Goal: Information Seeking & Learning: Compare options

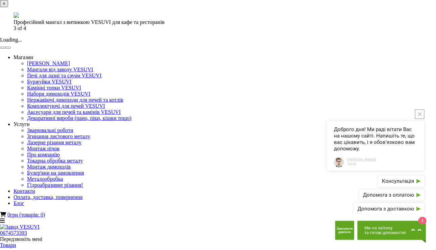
drag, startPoint x: 419, startPoint y: 111, endPoint x: 415, endPoint y: 114, distance: 5.3
click at [419, 112] on button "close button" at bounding box center [419, 113] width 9 height 9
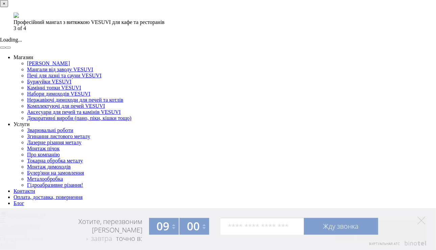
drag, startPoint x: 308, startPoint y: 69, endPoint x: 305, endPoint y: 73, distance: 5.5
click at [8, 7] on button "×" at bounding box center [4, 3] width 8 height 7
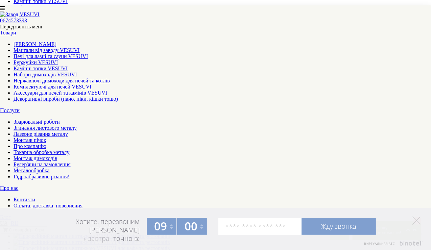
scroll to position [236, 0]
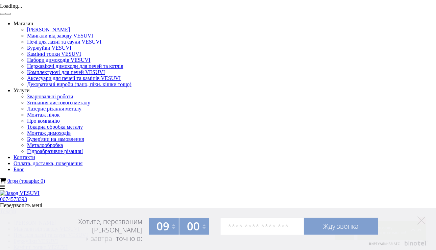
click at [11, 15] on button "button" at bounding box center [7, 14] width 5 height 2
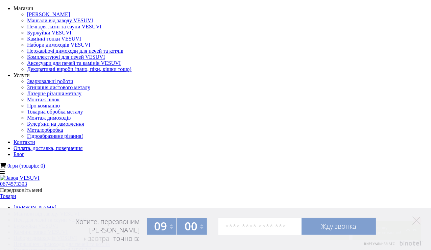
scroll to position [0, 0]
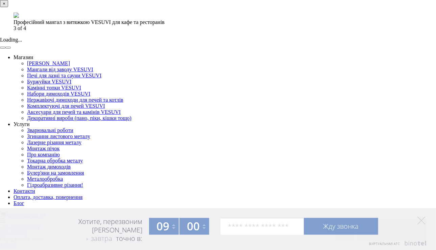
click at [8, 7] on button "×" at bounding box center [4, 3] width 8 height 7
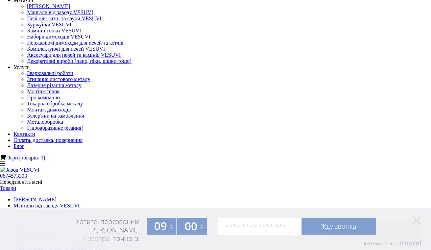
scroll to position [34, 0]
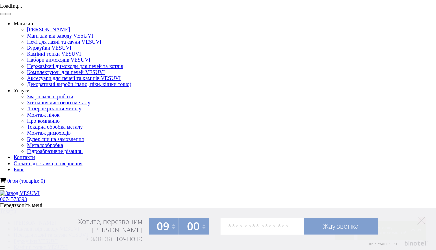
click at [11, 15] on button "button" at bounding box center [7, 14] width 5 height 2
click at [5, 15] on button "button" at bounding box center [2, 14] width 5 height 2
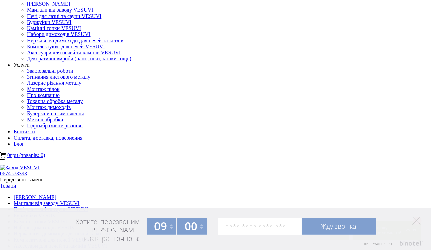
scroll to position [0, 0]
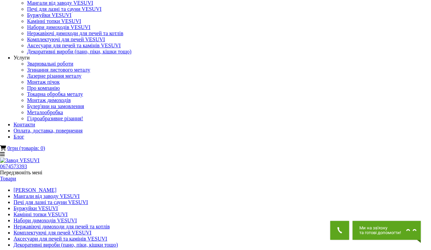
scroll to position [34, 0]
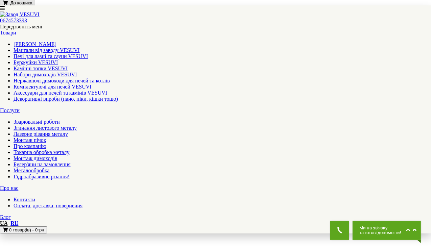
scroll to position [709, 0]
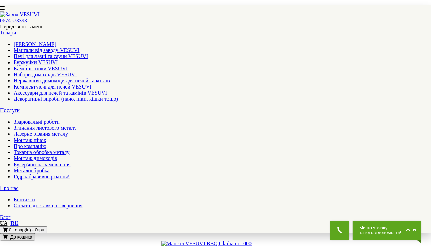
scroll to position [709, 0]
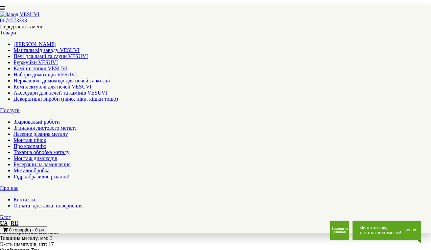
scroll to position [608, 0]
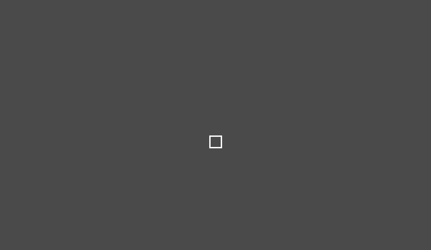
select select
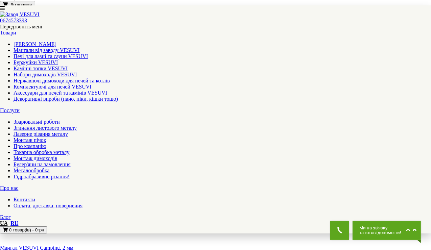
scroll to position [709, 0]
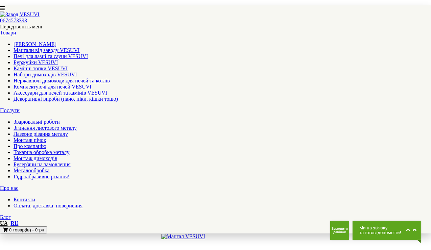
scroll to position [844, 0]
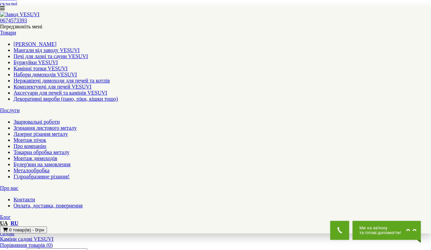
scroll to position [574, 0]
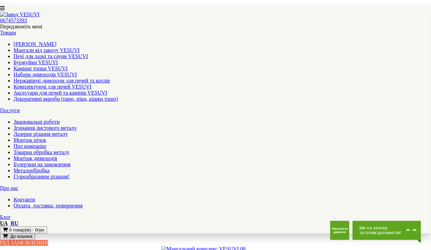
scroll to position [876, 0]
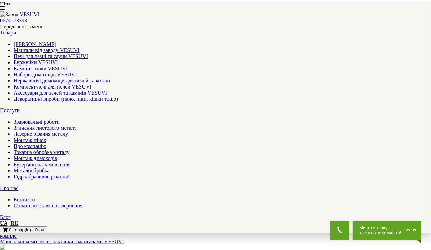
scroll to position [349, 0]
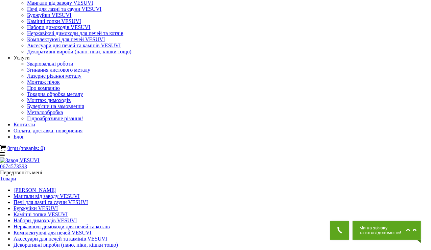
scroll to position [34, 0]
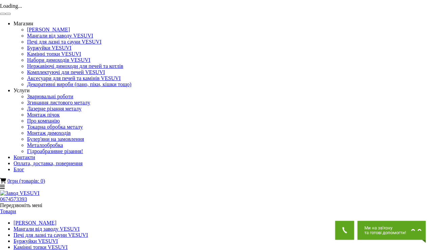
click at [11, 15] on button "button" at bounding box center [7, 14] width 5 height 2
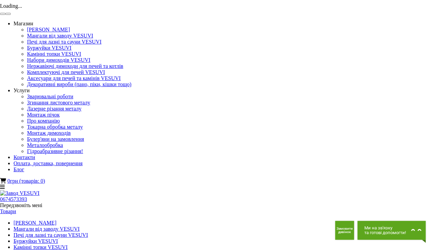
click at [11, 15] on button "button" at bounding box center [7, 14] width 5 height 2
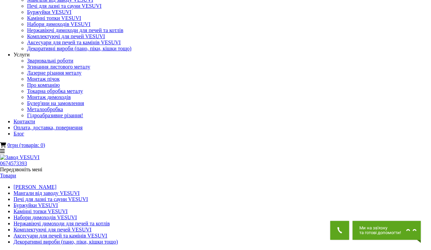
scroll to position [0, 0]
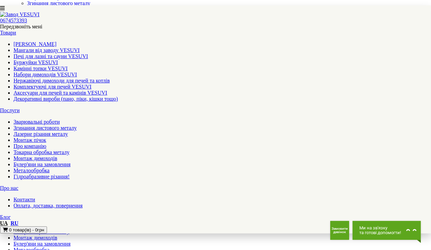
scroll to position [68, 0]
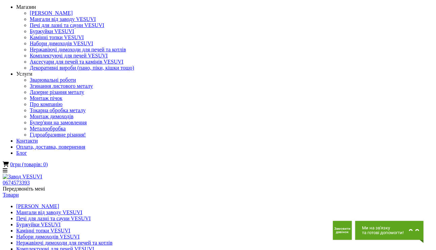
scroll to position [0, 0]
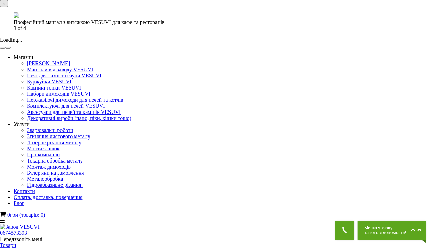
click at [19, 18] on img at bounding box center [16, 14] width 5 height 5
click at [11, 49] on button "button" at bounding box center [7, 48] width 5 height 2
